Goal: Information Seeking & Learning: Learn about a topic

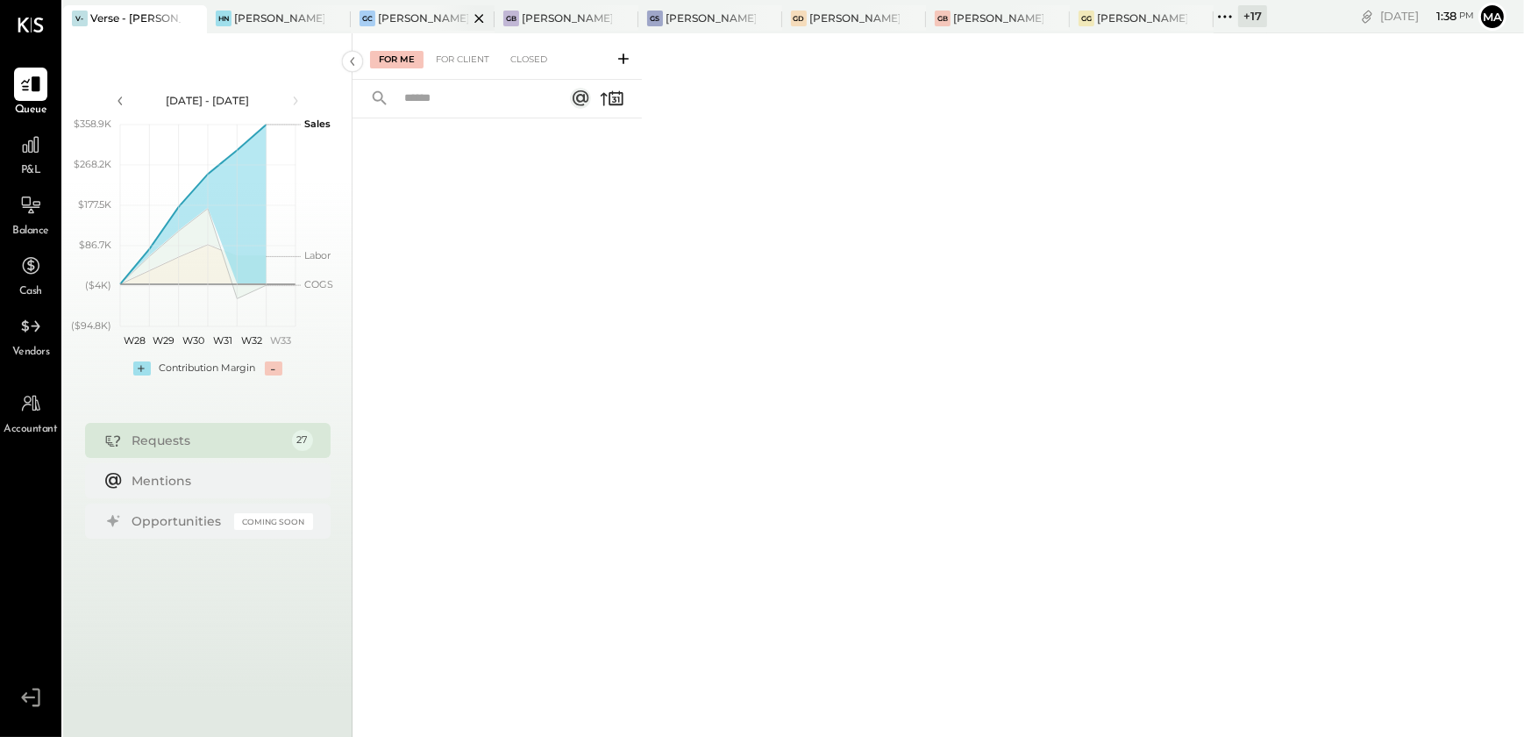
click at [421, 15] on div "[PERSON_NAME] Causeway" at bounding box center [423, 18] width 90 height 15
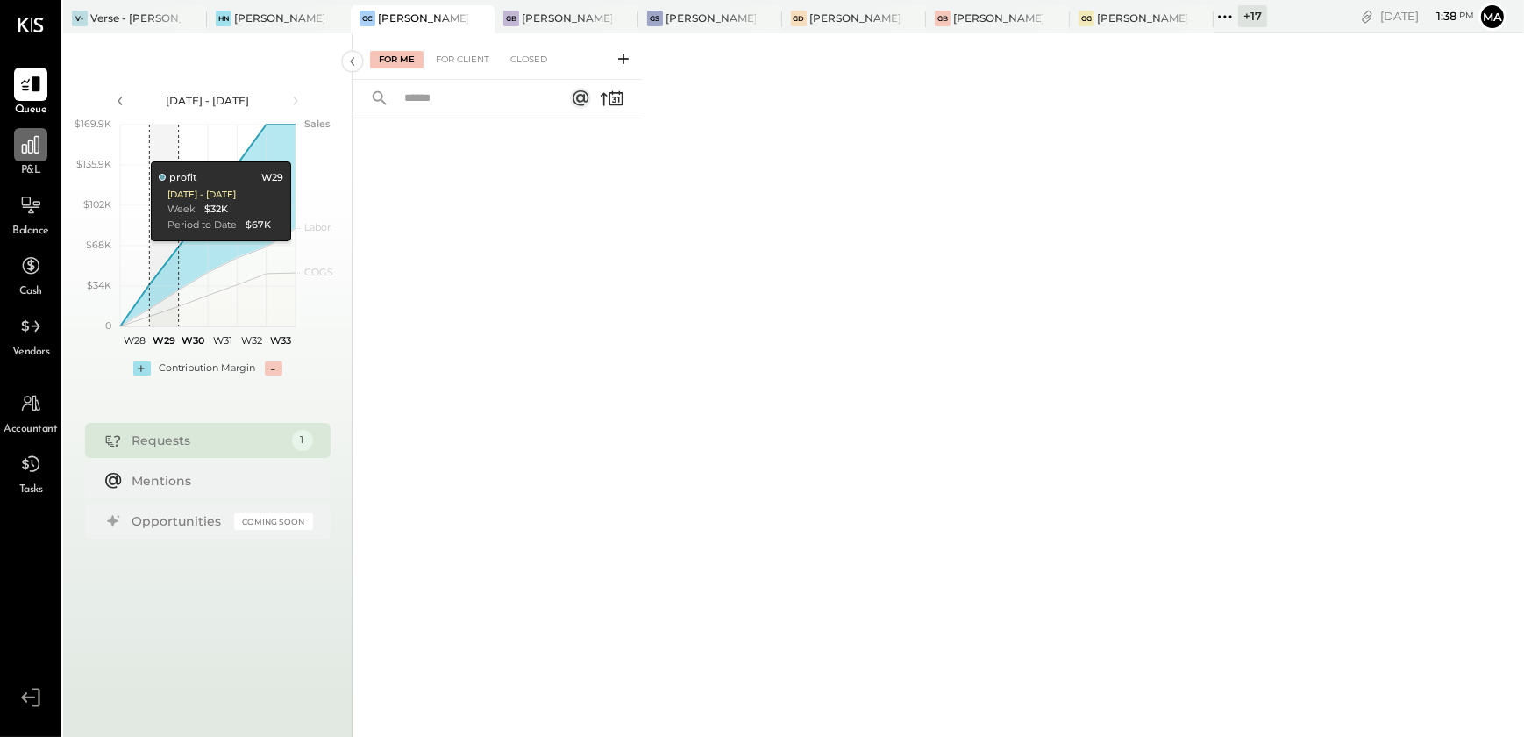
click at [32, 152] on icon at bounding box center [31, 145] width 18 height 18
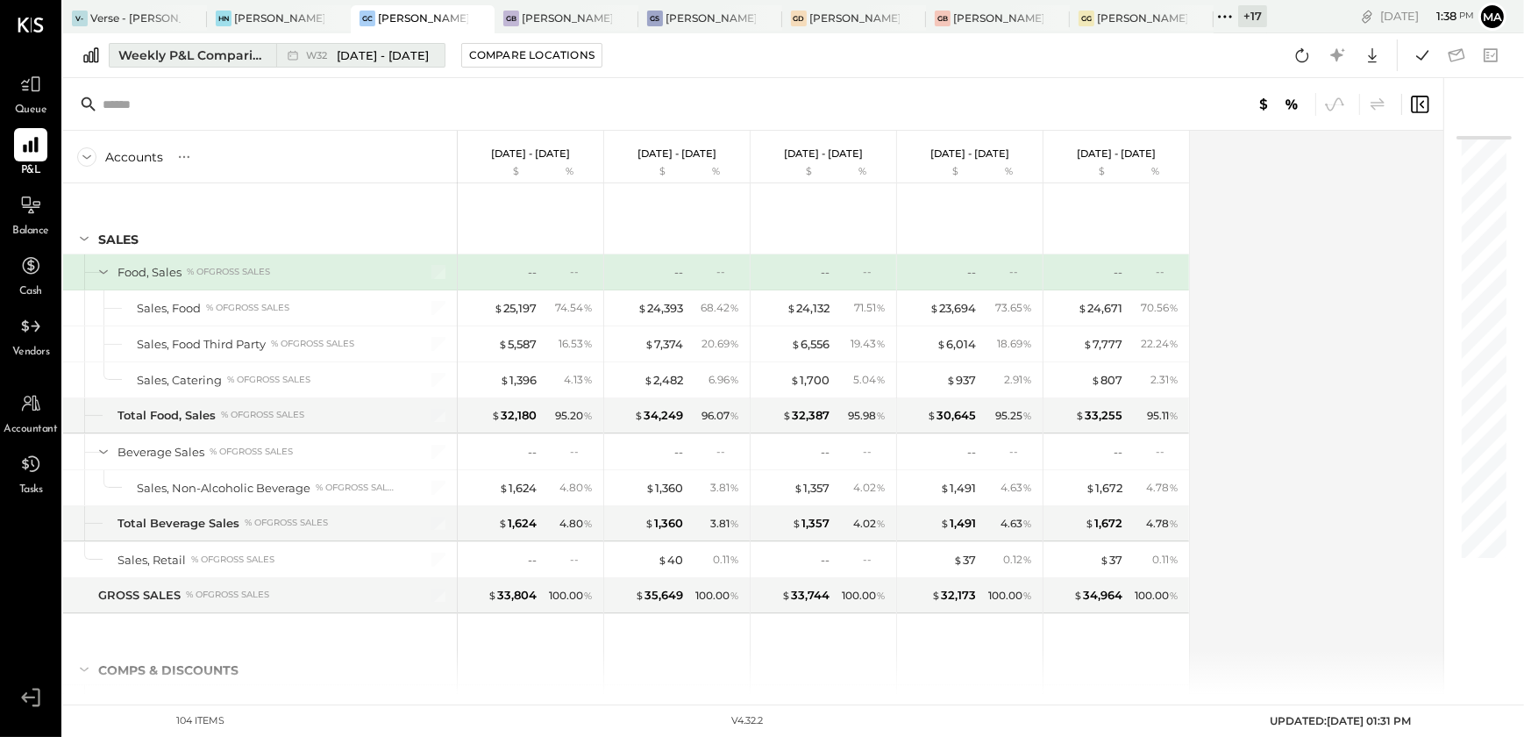
click at [190, 61] on div "Weekly P&L Comparison" at bounding box center [191, 55] width 147 height 18
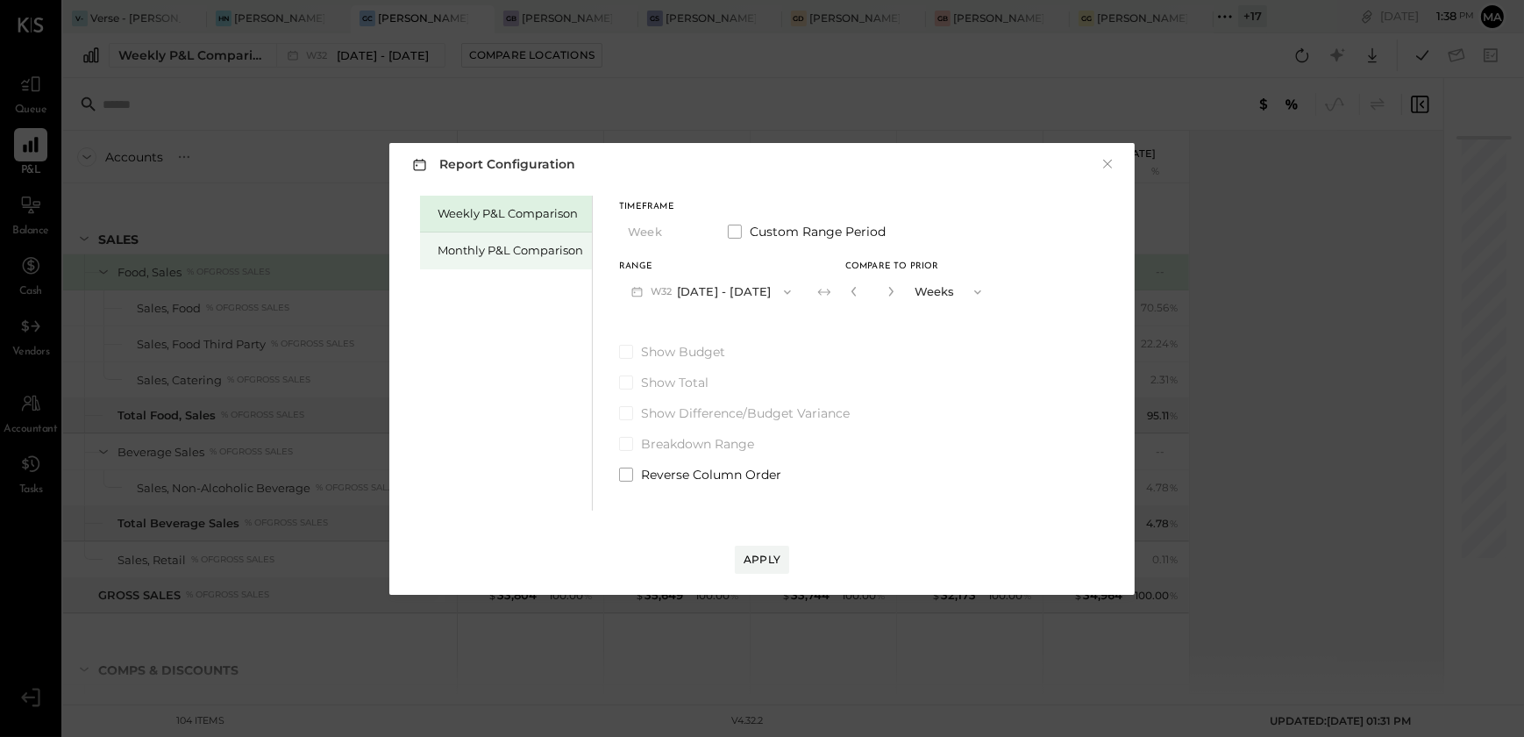
click at [495, 264] on div "Monthly P&L Comparison" at bounding box center [506, 250] width 172 height 37
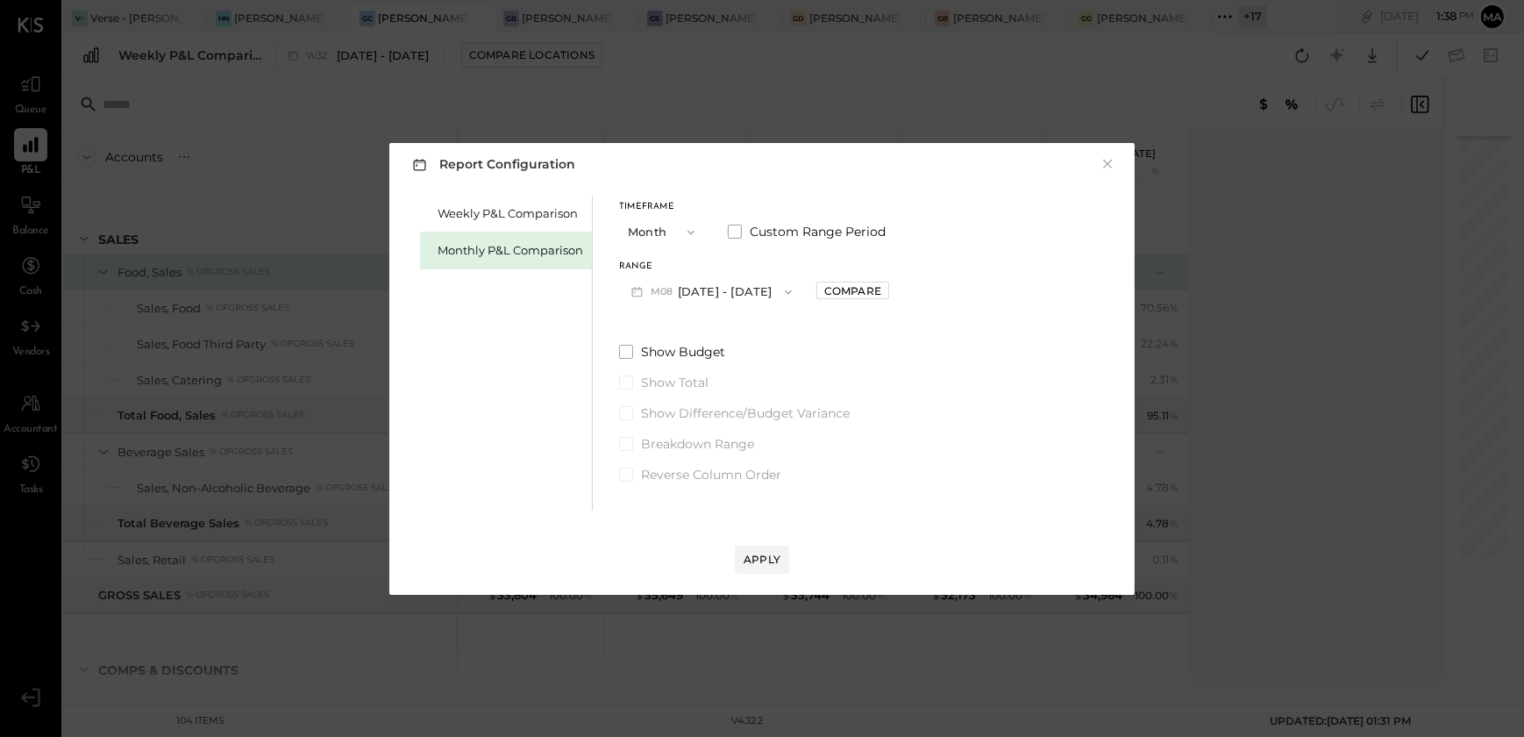
click at [733, 297] on button "M08 [DATE] - [DATE]" at bounding box center [711, 291] width 185 height 32
click at [727, 333] on span "[DATE] - [DATE]" at bounding box center [704, 330] width 83 height 15
click at [845, 284] on div "Compare" at bounding box center [852, 290] width 57 height 15
click at [885, 295] on button "button" at bounding box center [892, 291] width 14 height 19
click at [887, 286] on icon "button" at bounding box center [892, 291] width 11 height 11
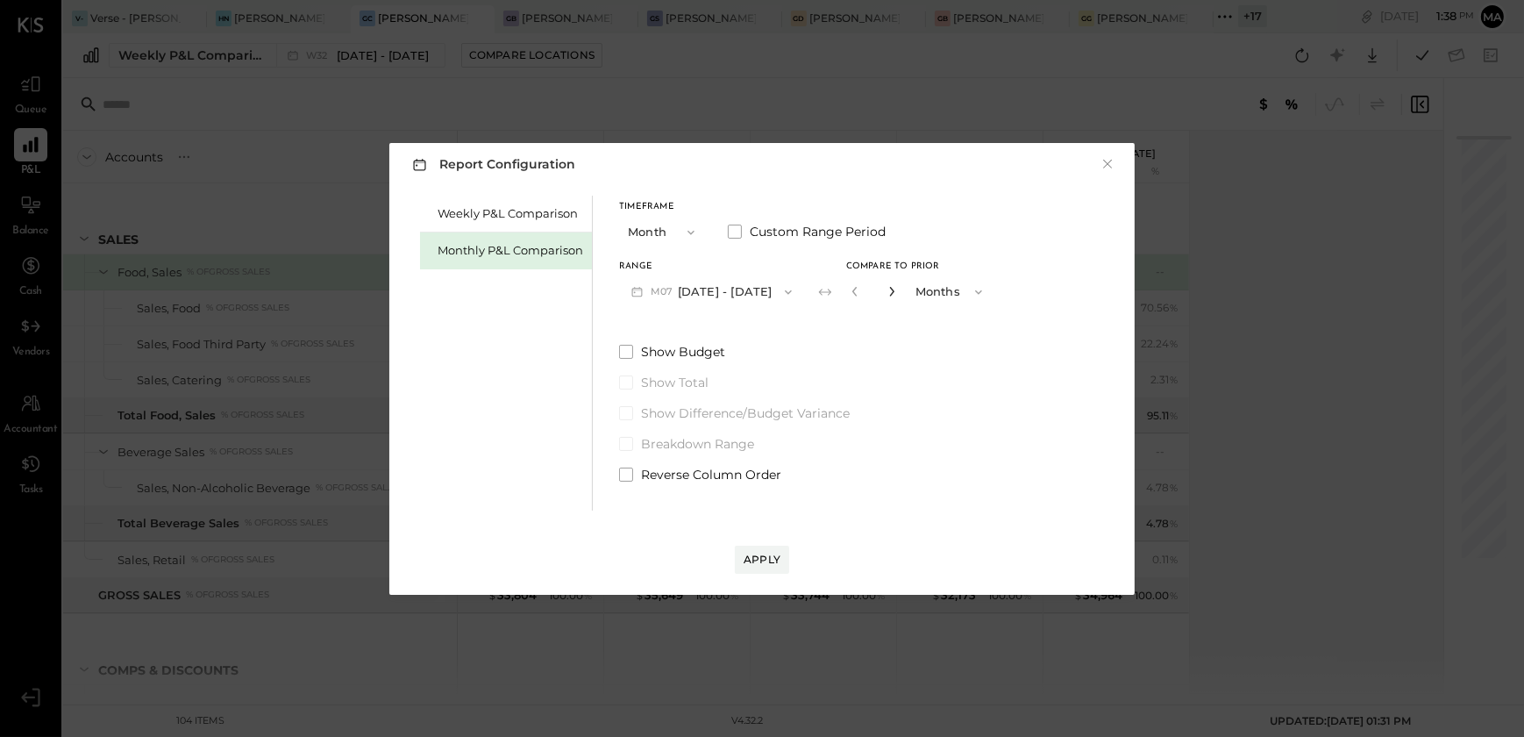
type input "*"
click at [771, 555] on div "Apply" at bounding box center [762, 559] width 37 height 15
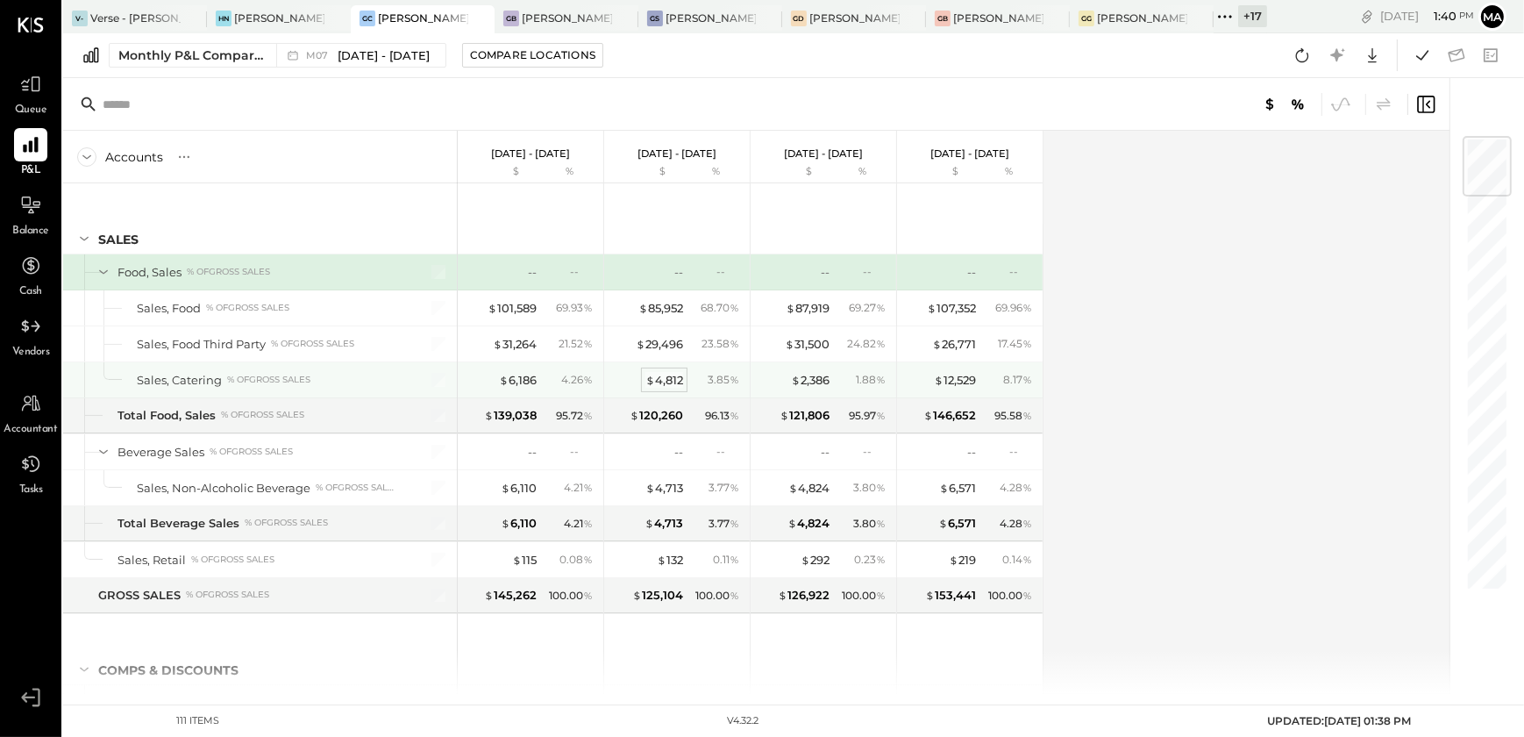
click at [665, 379] on div "$ 4,812" at bounding box center [665, 380] width 38 height 17
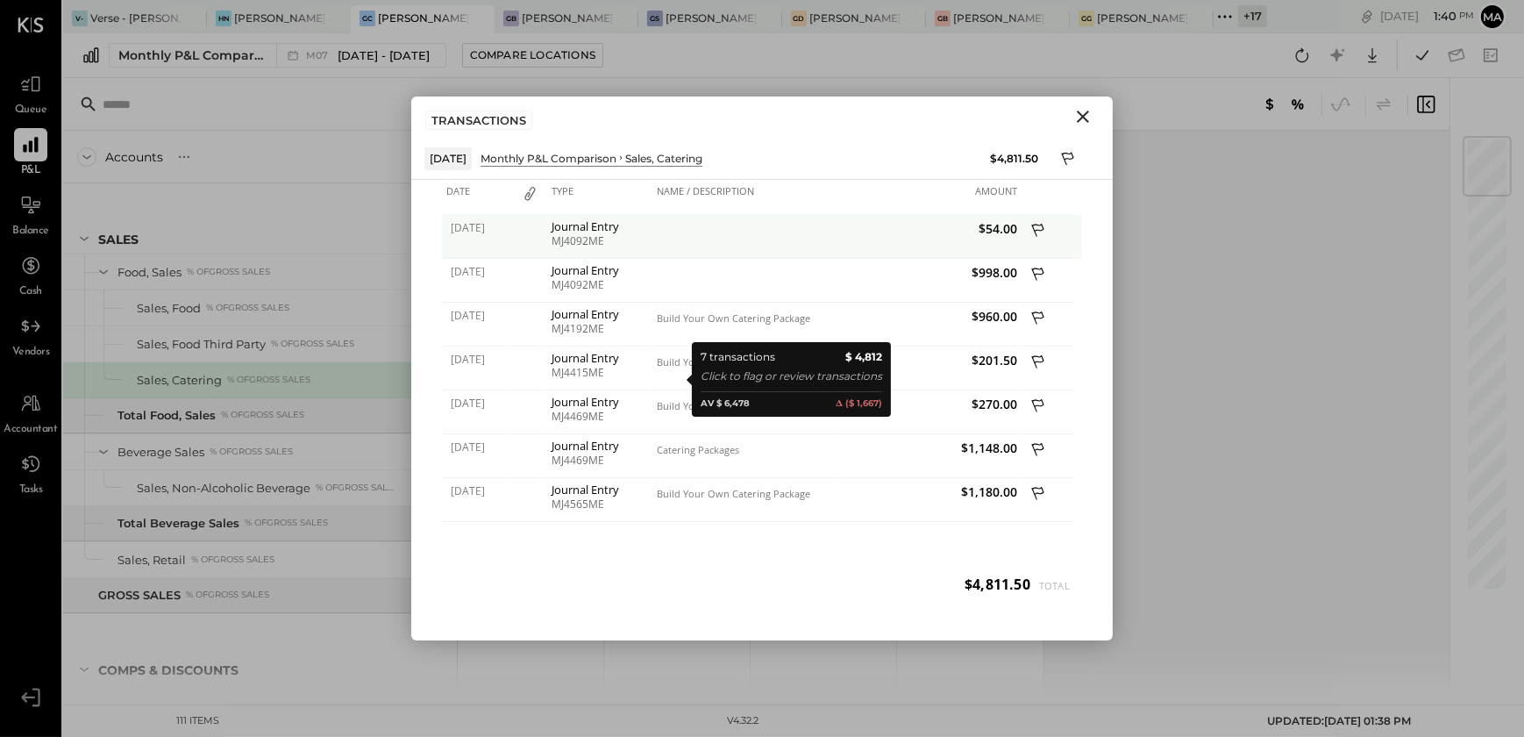
drag, startPoint x: 818, startPoint y: 166, endPoint x: 865, endPoint y: 225, distance: 74.9
click at [824, 164] on div "[DATE] Monthly P&L Comparison SALES Sales, Catering" at bounding box center [698, 158] width 548 height 22
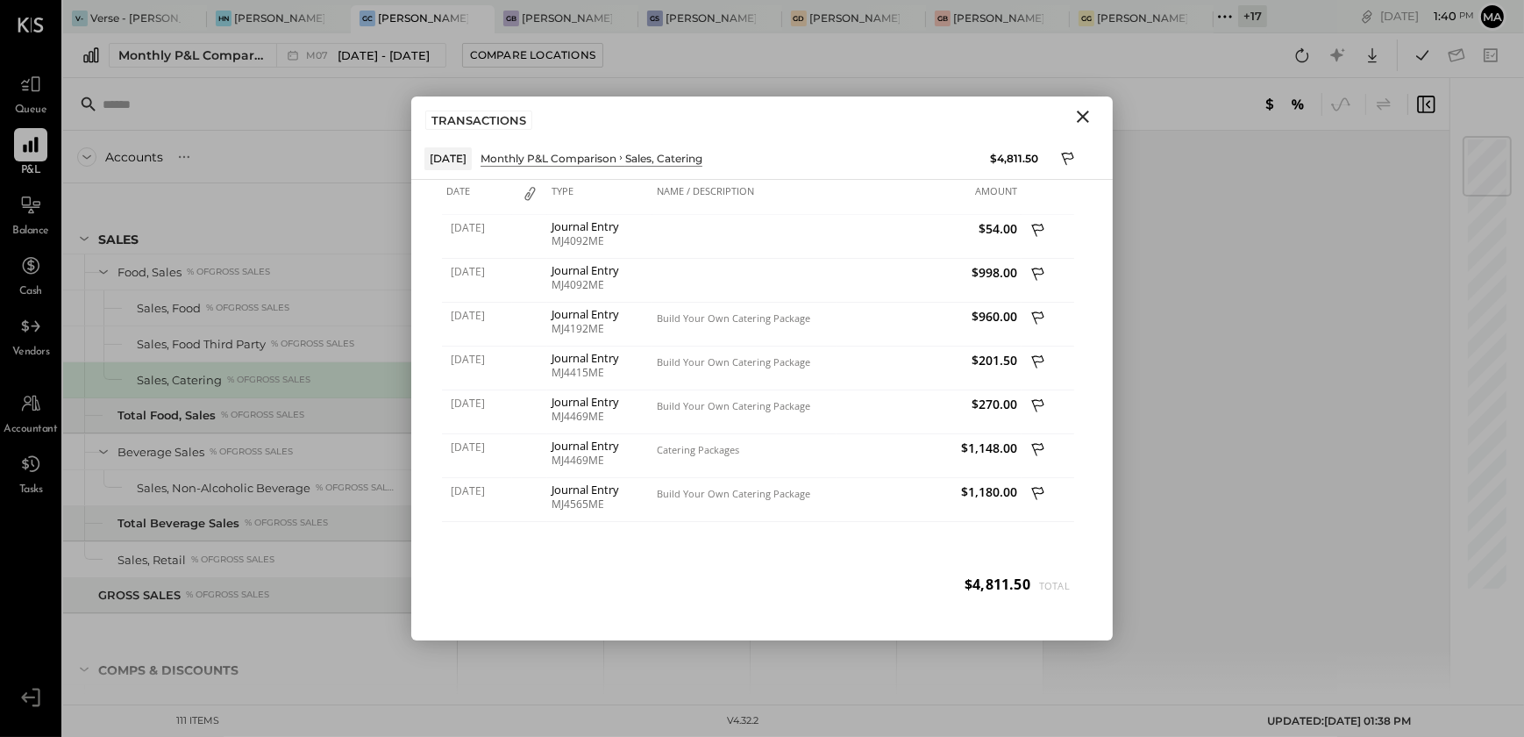
click at [1078, 121] on icon "Close" at bounding box center [1083, 117] width 12 height 12
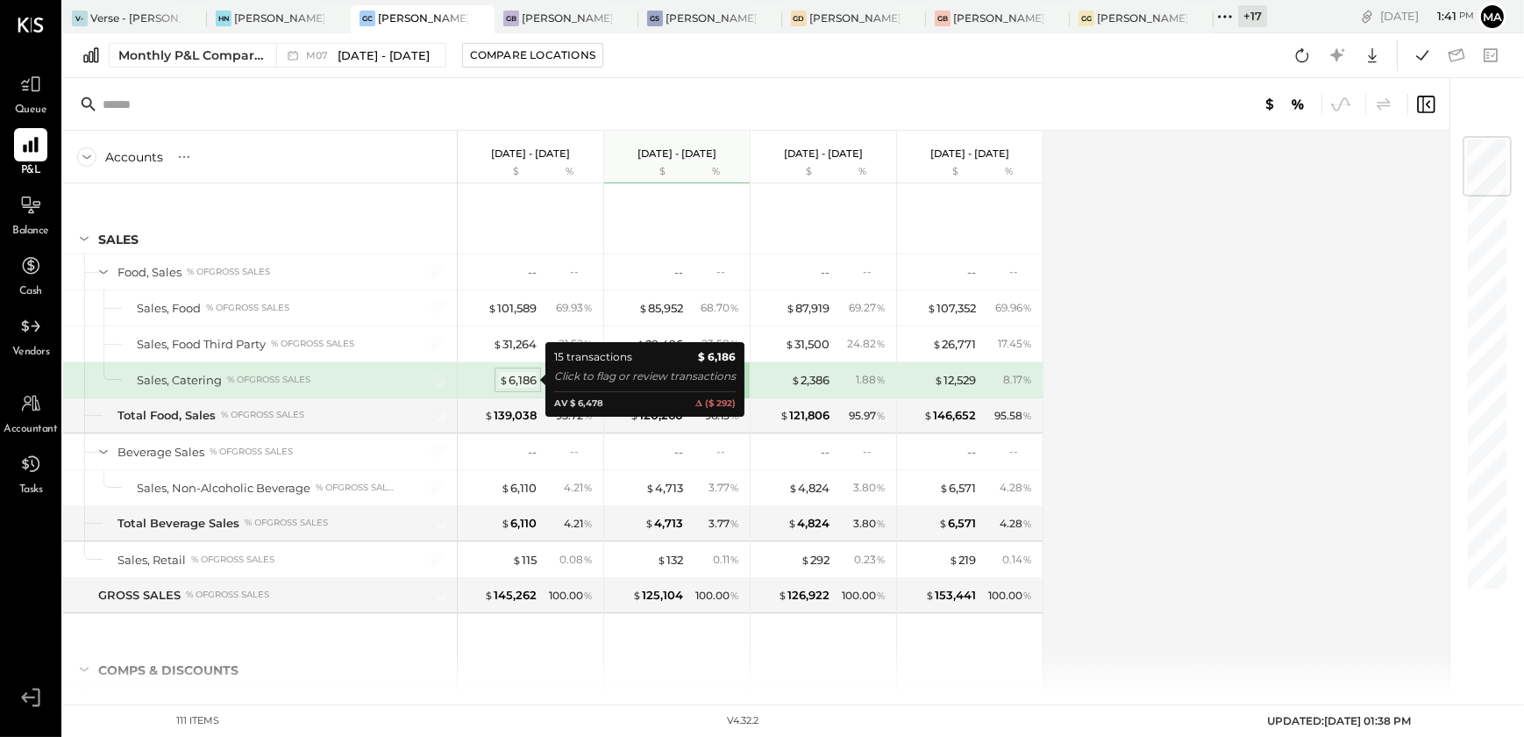
click at [521, 380] on div "$ 6,186" at bounding box center [518, 380] width 38 height 17
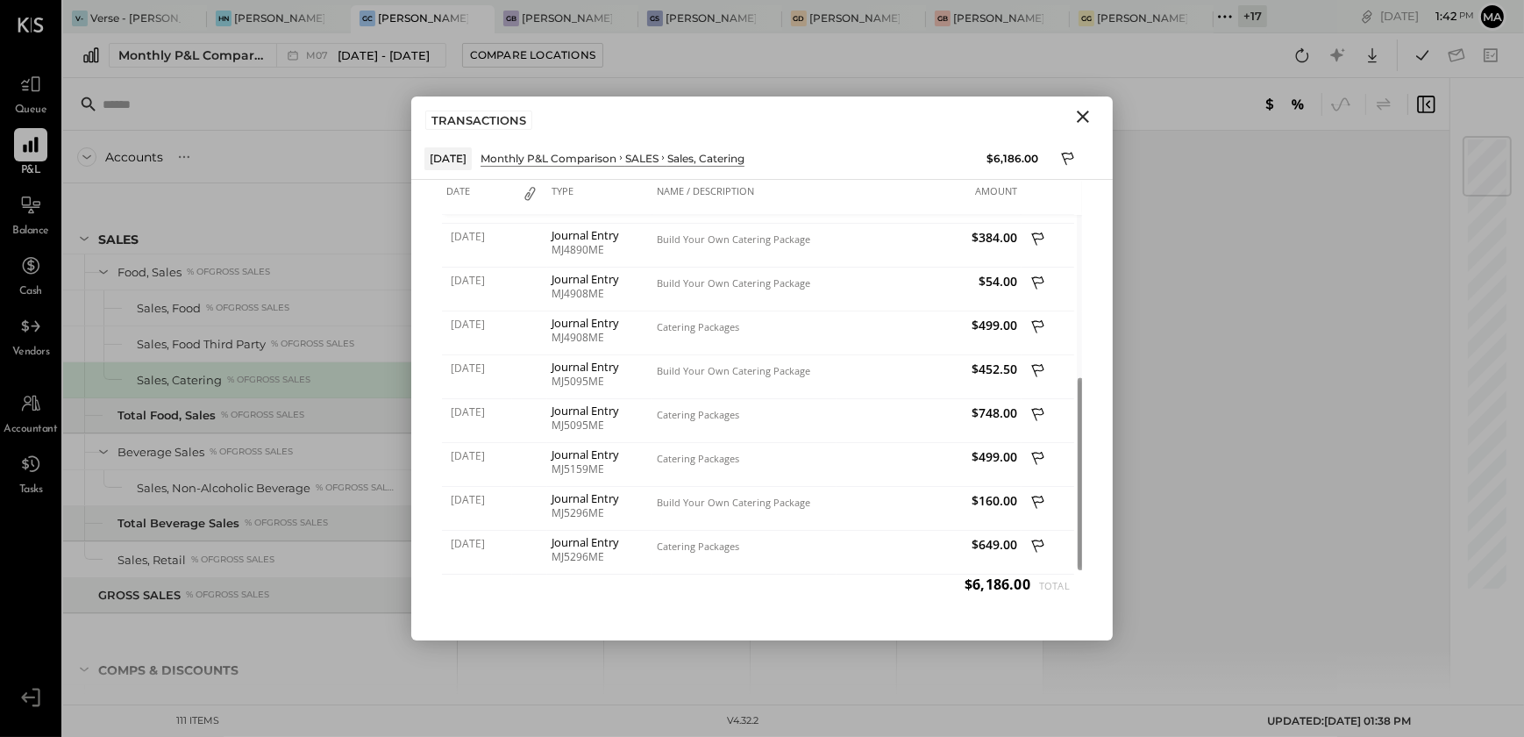
click at [1079, 112] on icon "Close" at bounding box center [1083, 117] width 12 height 12
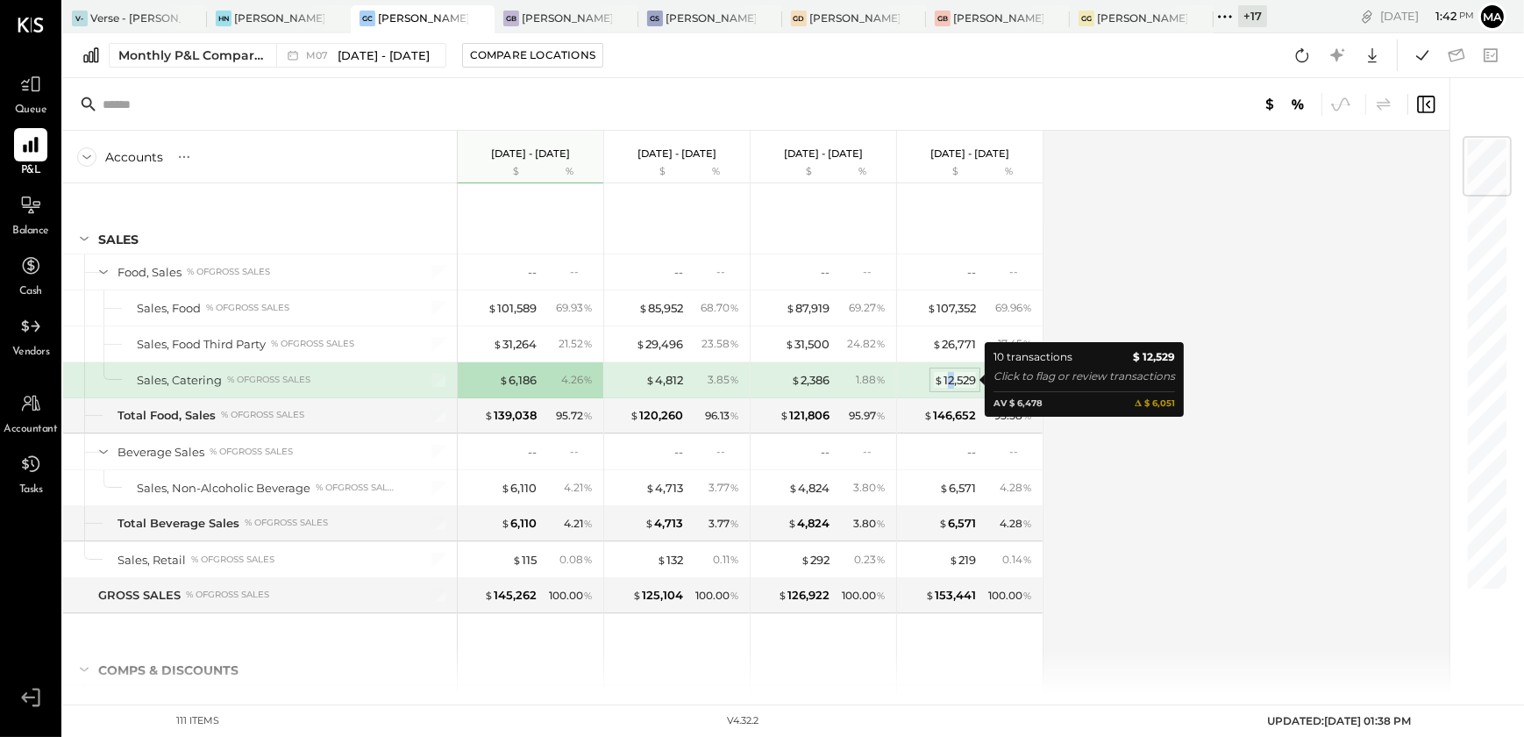
click at [950, 378] on div "$ 12,529" at bounding box center [955, 380] width 42 height 17
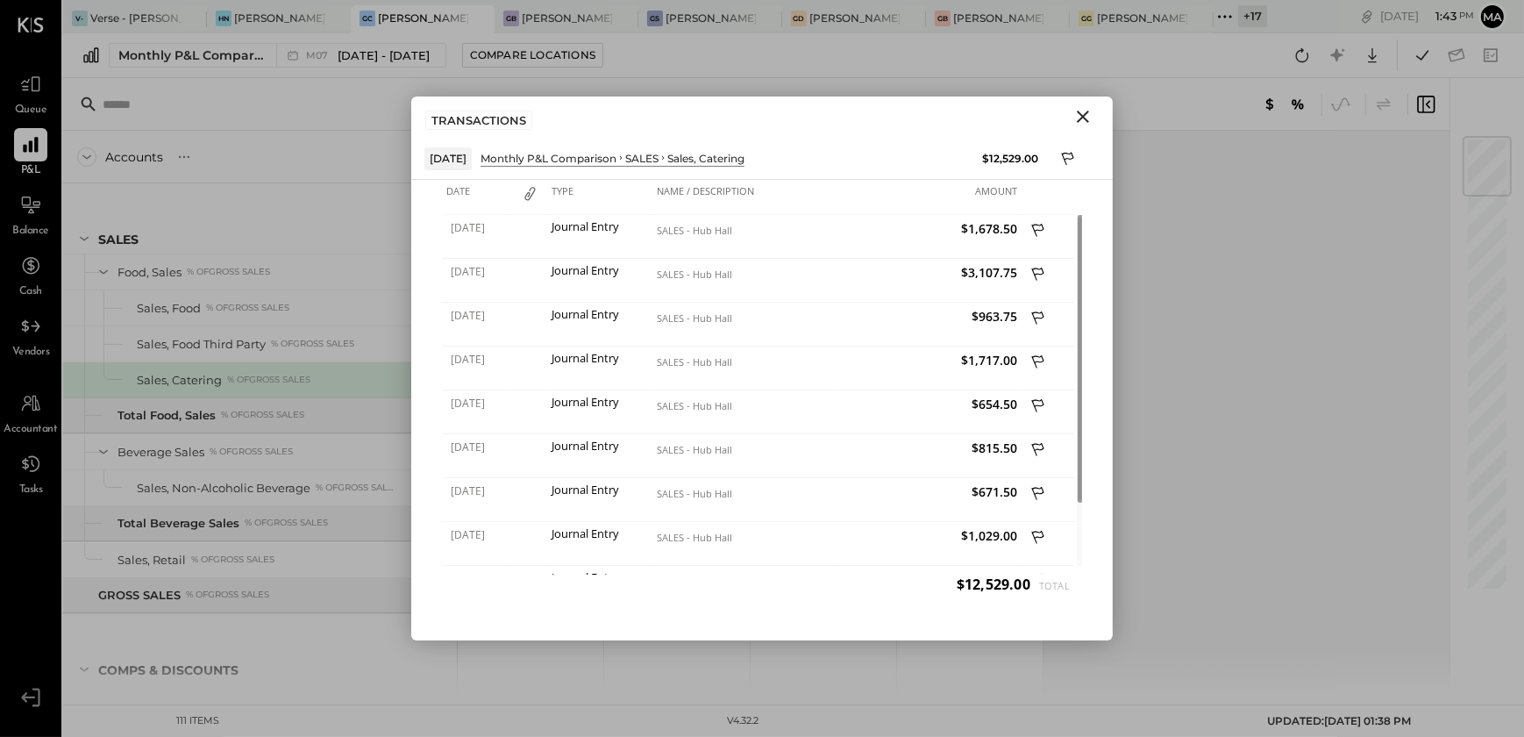
drag, startPoint x: 1081, startPoint y: 120, endPoint x: 1188, endPoint y: 344, distance: 248.3
click at [1081, 119] on icon "Close" at bounding box center [1083, 117] width 12 height 12
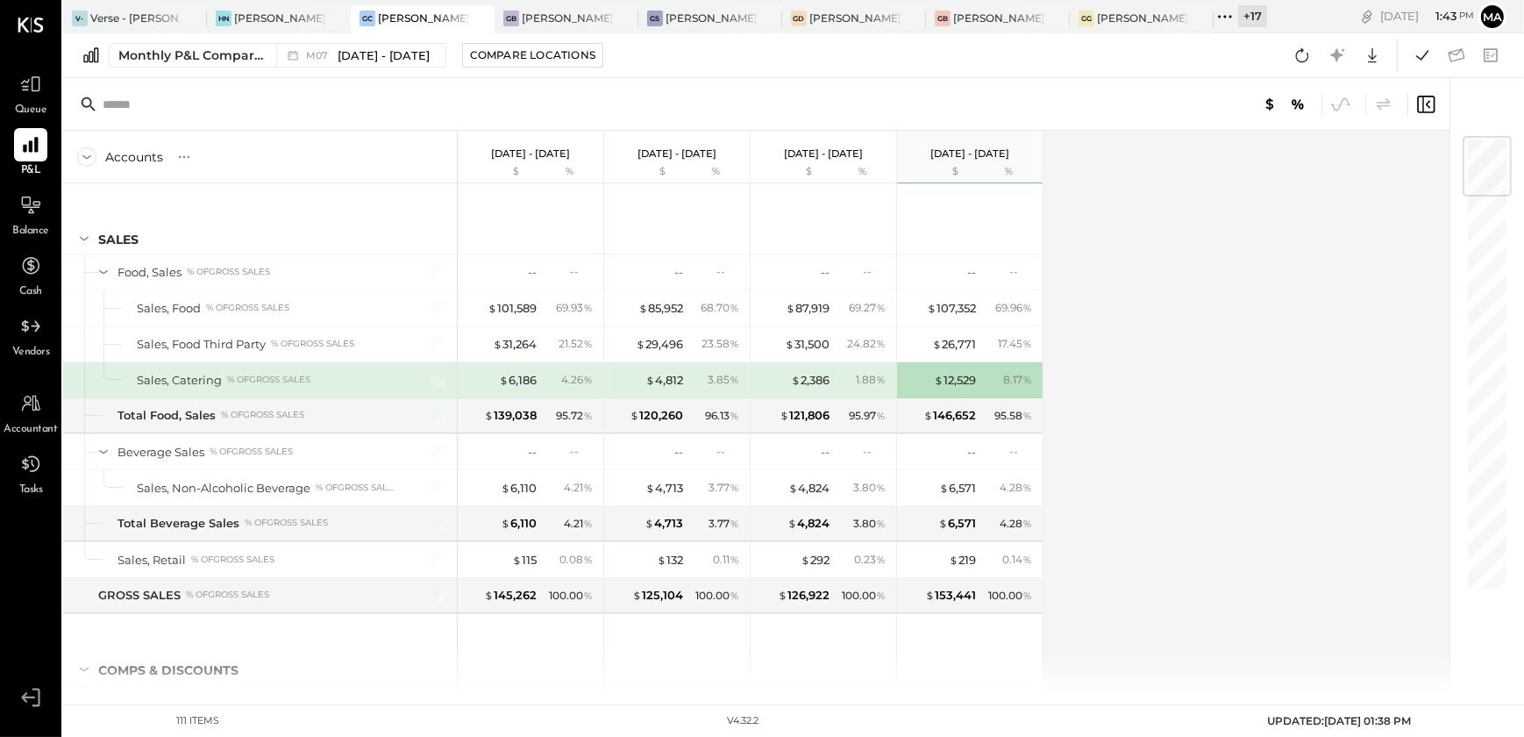
drag, startPoint x: 1188, startPoint y: 344, endPoint x: 1170, endPoint y: 300, distance: 47.6
click at [1193, 342] on div "Accounts S % GL [DATE] - [DATE] $ % [DATE] - [DATE] $ % [DATE] - [DATE] $ % [DA…" at bounding box center [757, 412] width 1389 height 563
